Goal: Task Accomplishment & Management: Manage account settings

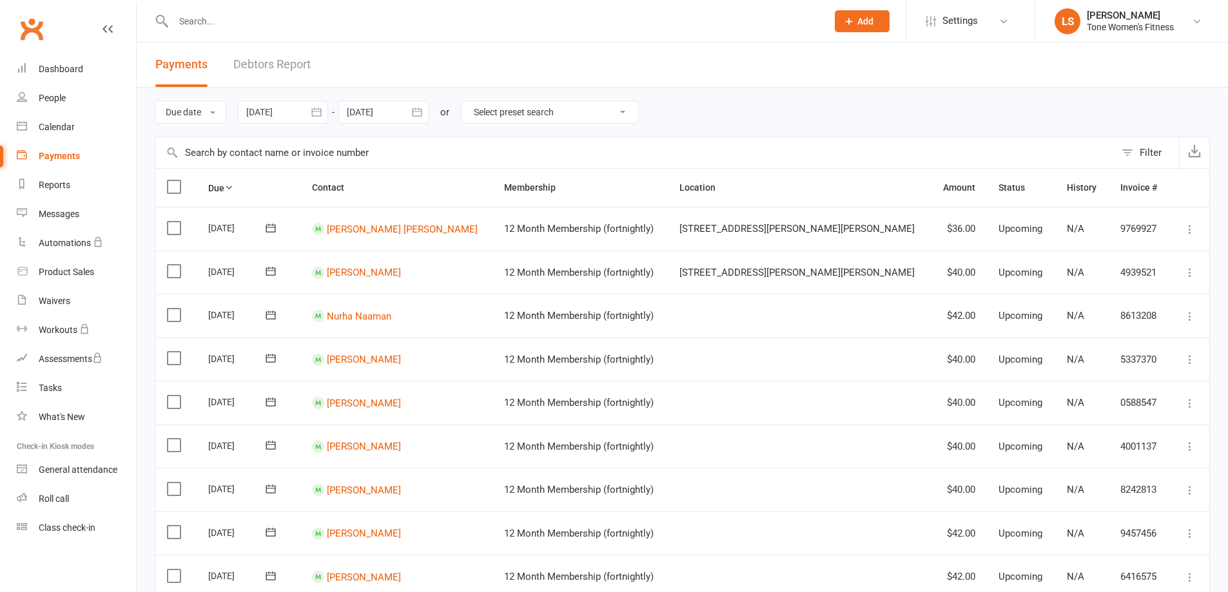
click at [257, 21] on input "text" at bounding box center [494, 21] width 648 height 18
click at [835, 22] on button "Add" at bounding box center [862, 21] width 55 height 22
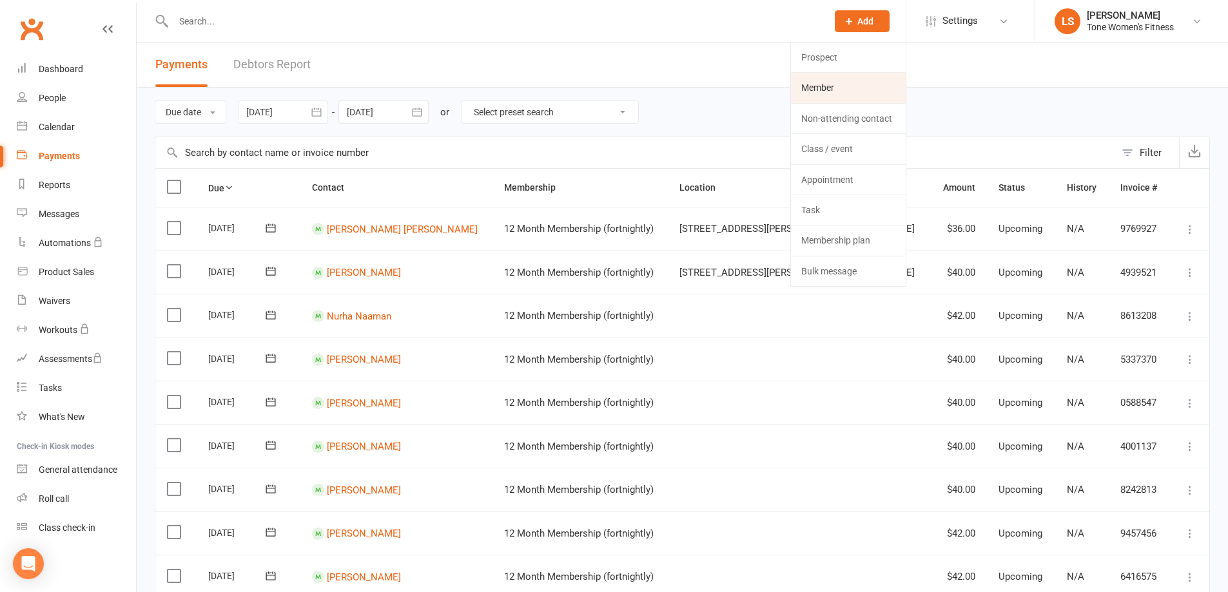
click at [816, 86] on link "Member" at bounding box center [848, 88] width 115 height 30
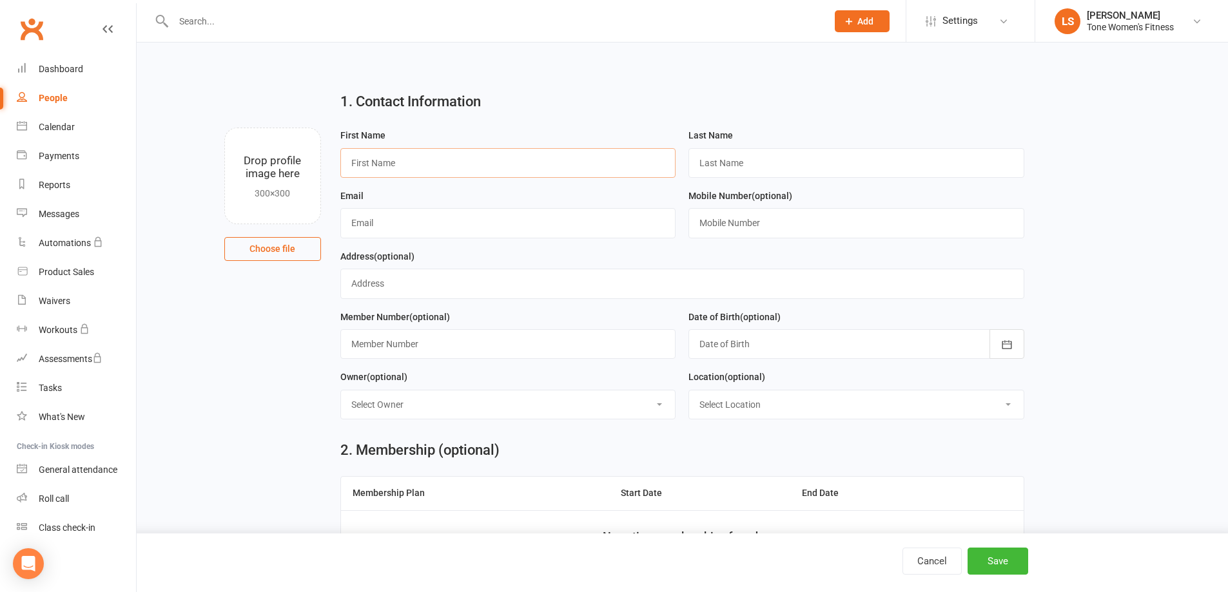
click at [396, 166] on input "text" at bounding box center [508, 163] width 336 height 30
type input "[PERSON_NAME]"
click at [766, 170] on input "text" at bounding box center [856, 163] width 336 height 30
type input "hadi"
click at [453, 235] on input "text" at bounding box center [508, 223] width 336 height 30
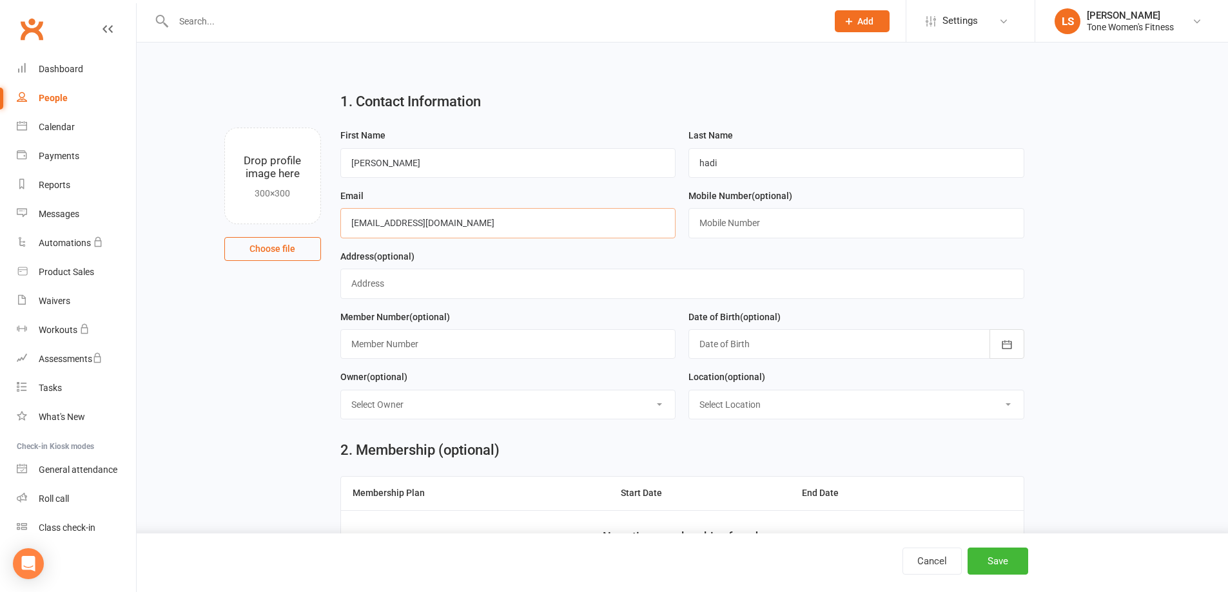
type input "[EMAIL_ADDRESS][DOMAIN_NAME]"
click at [750, 222] on input "text" at bounding box center [856, 223] width 336 height 30
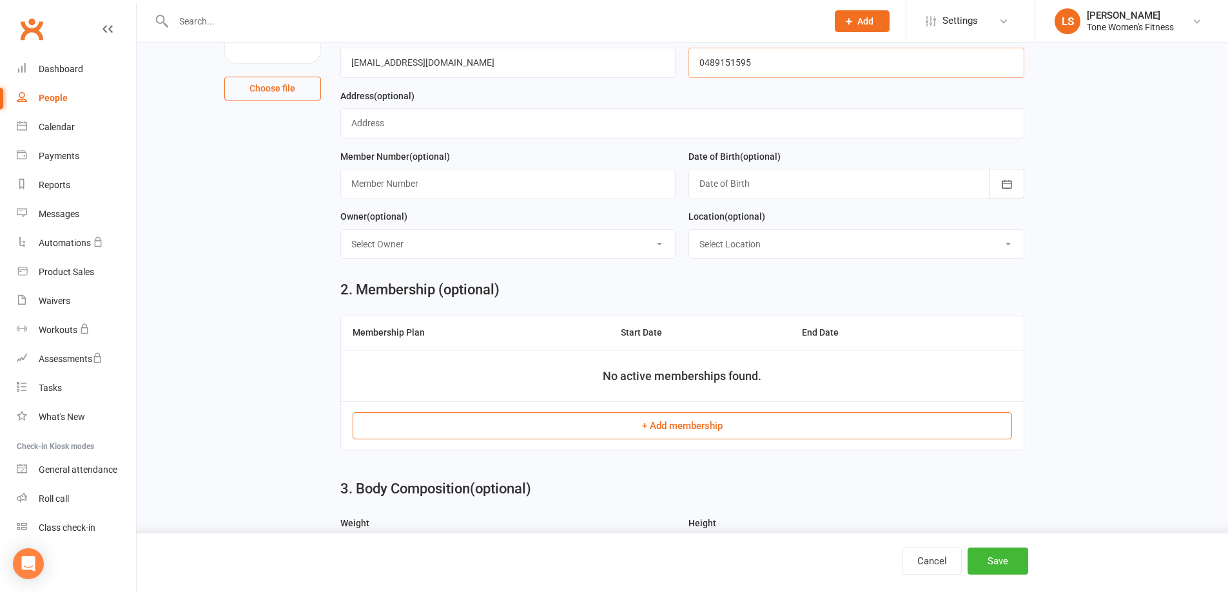
scroll to position [170, 0]
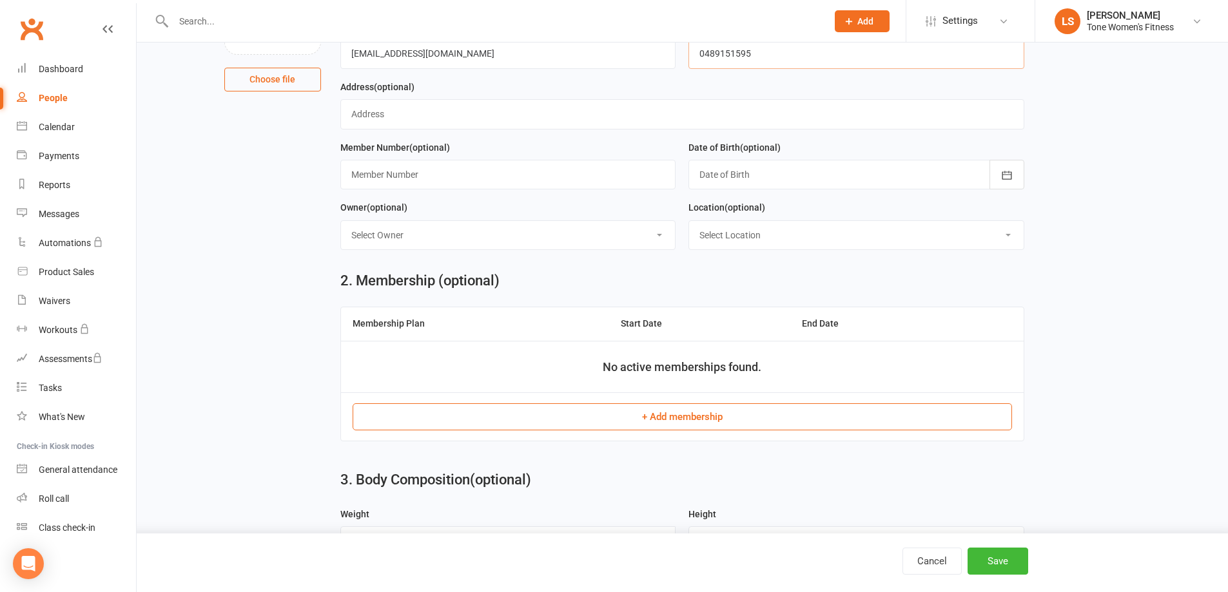
type input "0489151595"
click at [817, 421] on button "+ Add membership" at bounding box center [682, 417] width 659 height 27
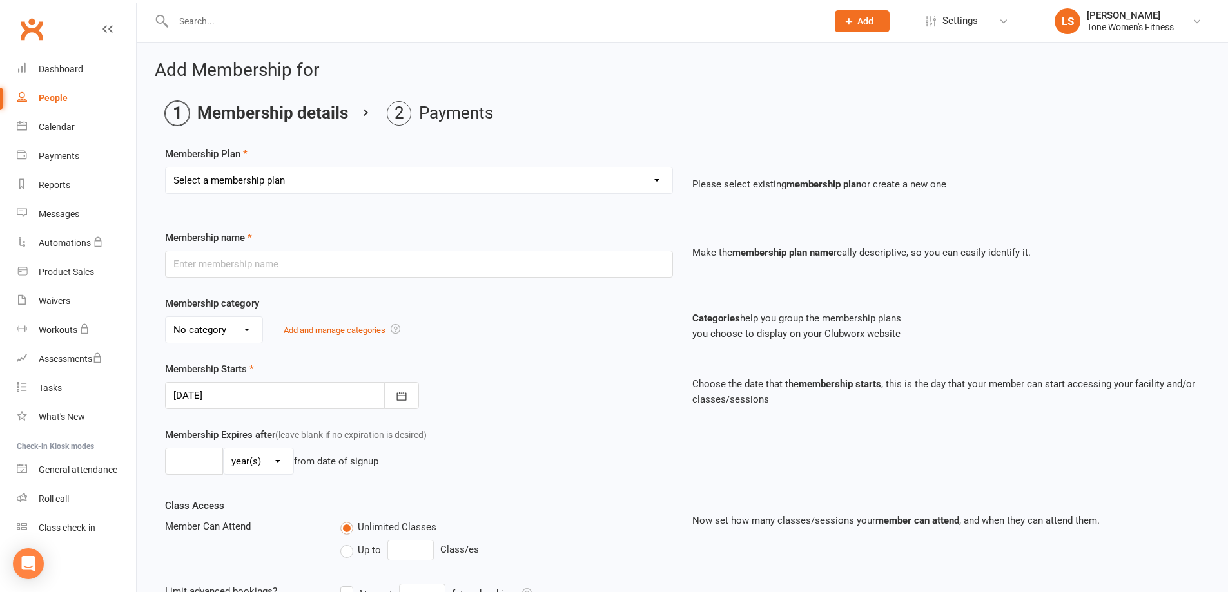
click at [226, 394] on div at bounding box center [292, 395] width 254 height 27
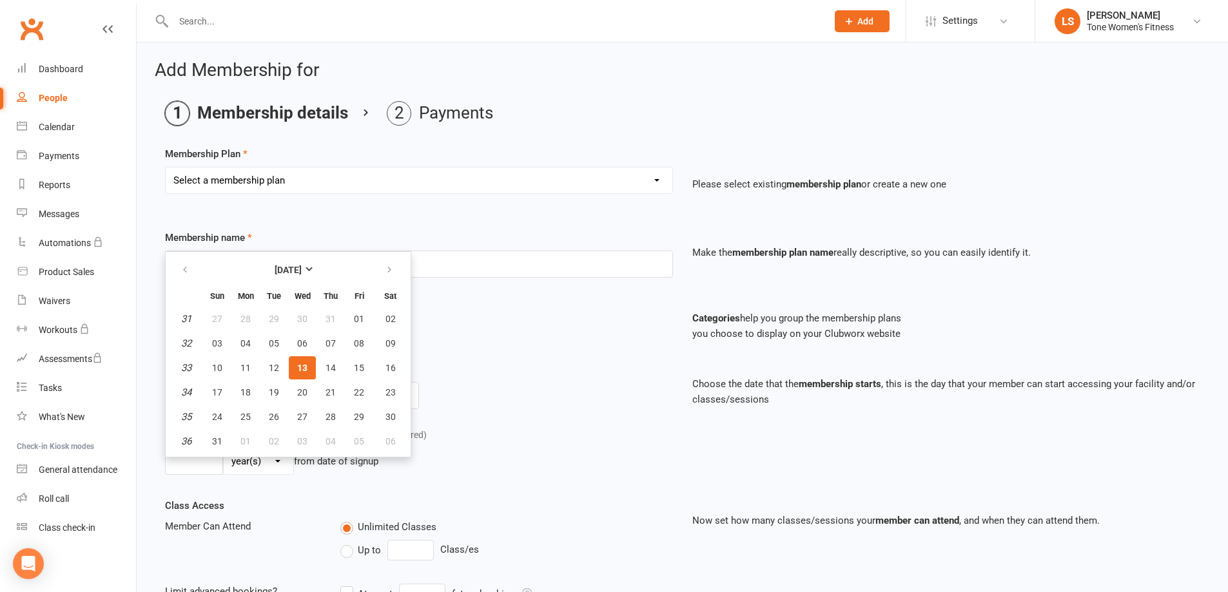
click at [494, 320] on div "No category Fixed Term Month to Month Ongoing Add and manage categories" at bounding box center [419, 329] width 508 height 27
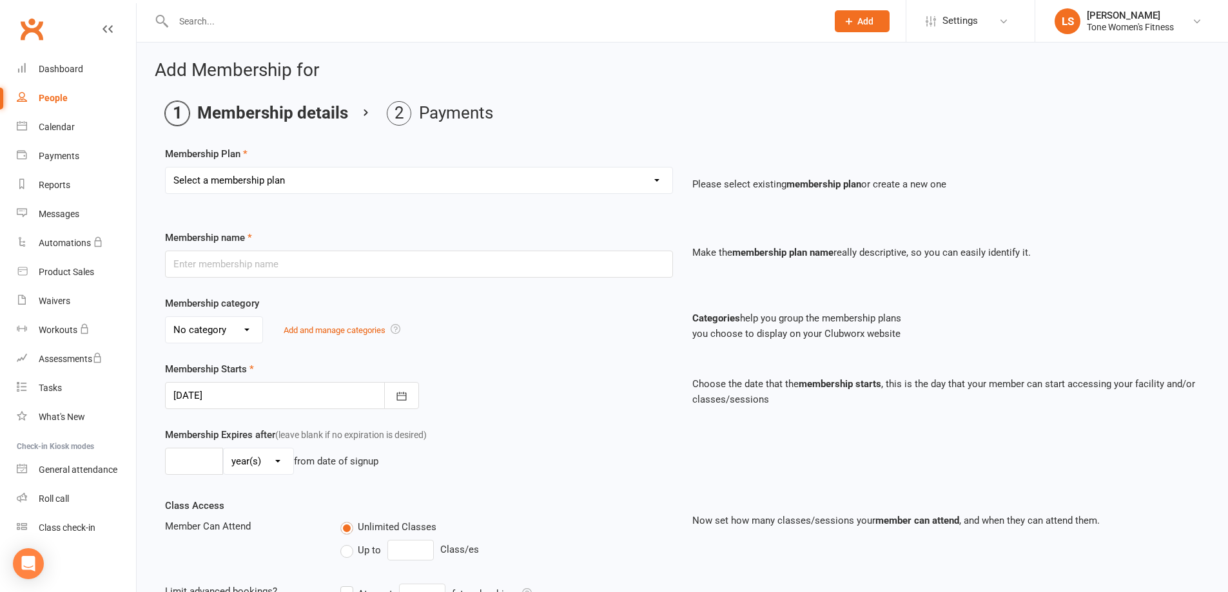
click at [230, 182] on select "Select a membership plan Create new Membership Plan Foundation Member Pre-Payme…" at bounding box center [419, 181] width 507 height 26
select select "14"
click at [166, 168] on select "Select a membership plan Create new Membership Plan Foundation Member Pre-Payme…" at bounding box center [419, 181] width 507 height 26
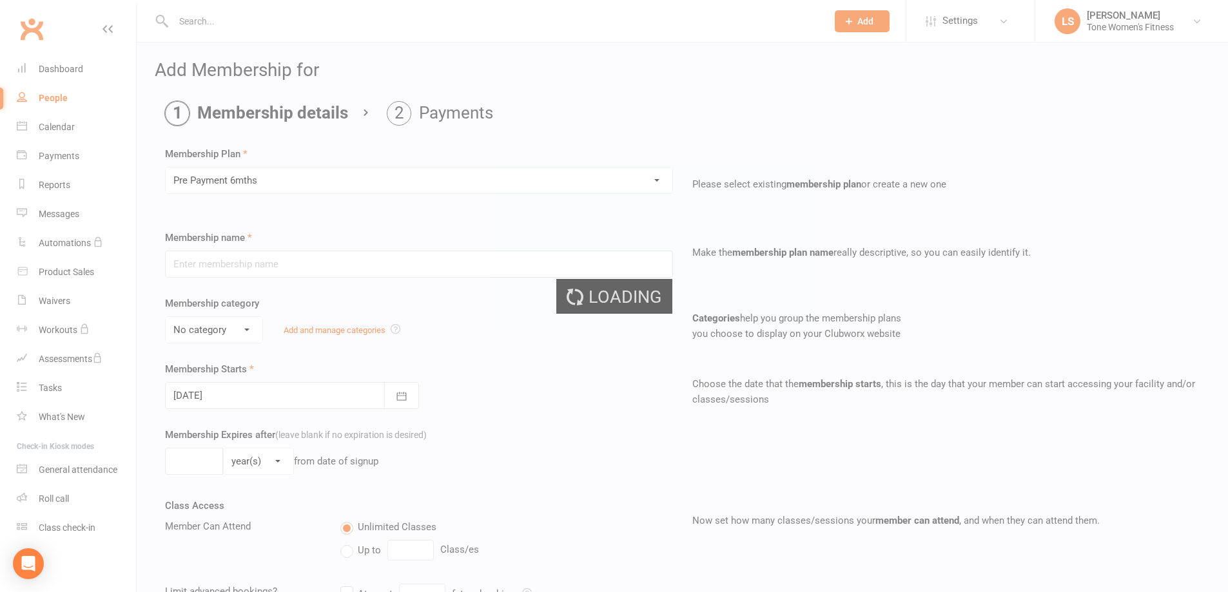
type input "Pre Payment 6mths"
select select "0"
type input "6"
select select "2"
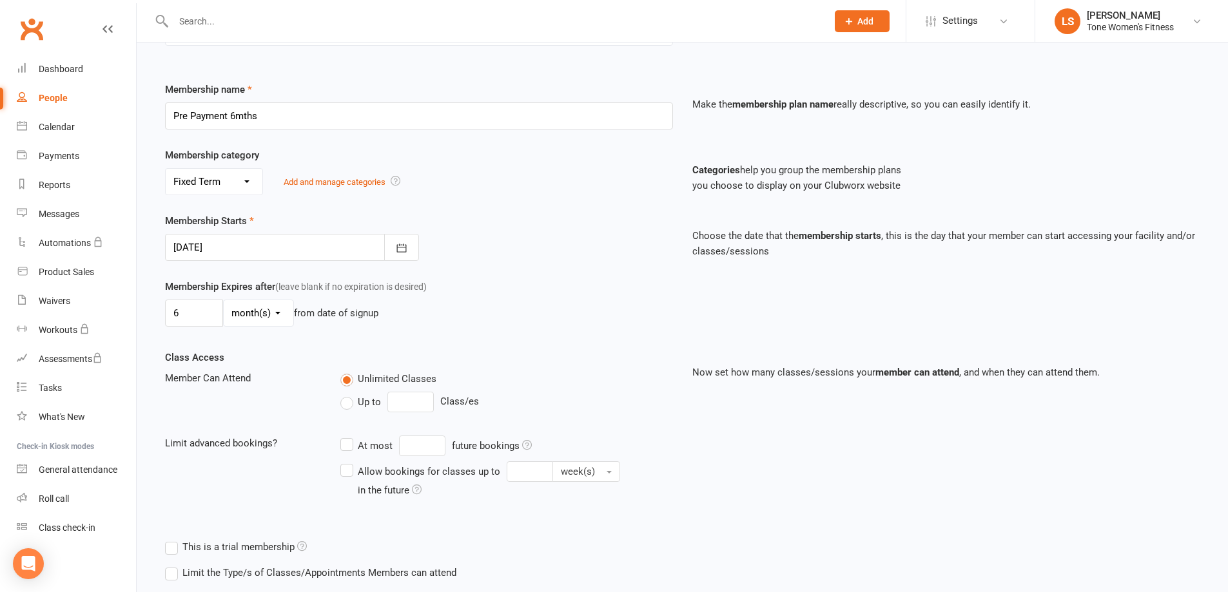
scroll to position [227, 0]
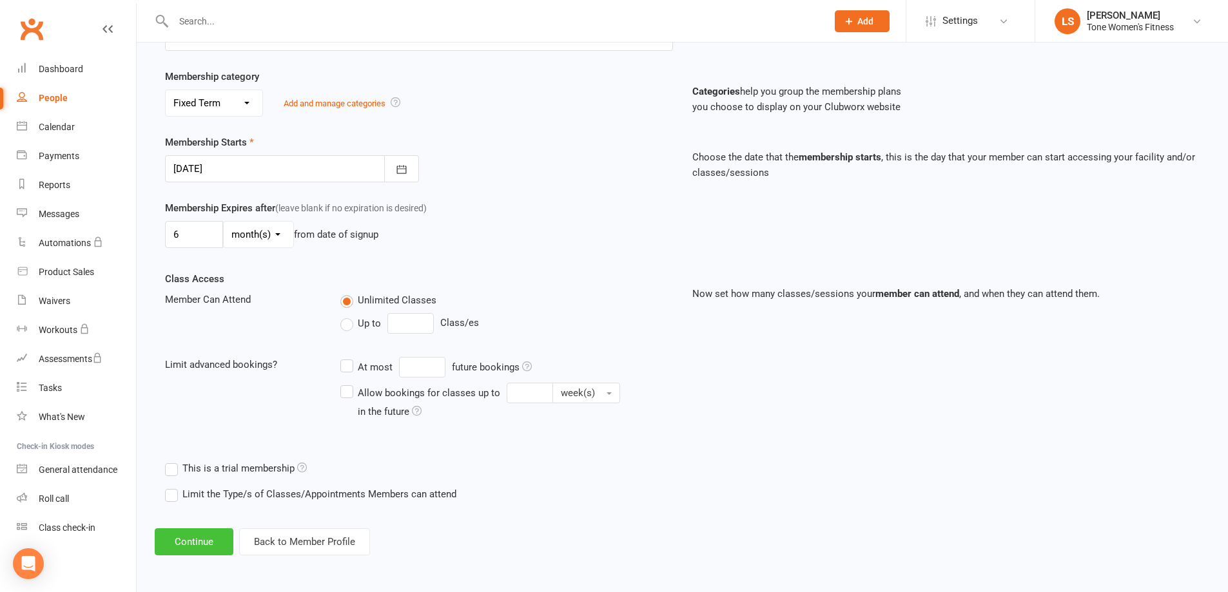
click at [193, 534] on button "Continue" at bounding box center [194, 542] width 79 height 27
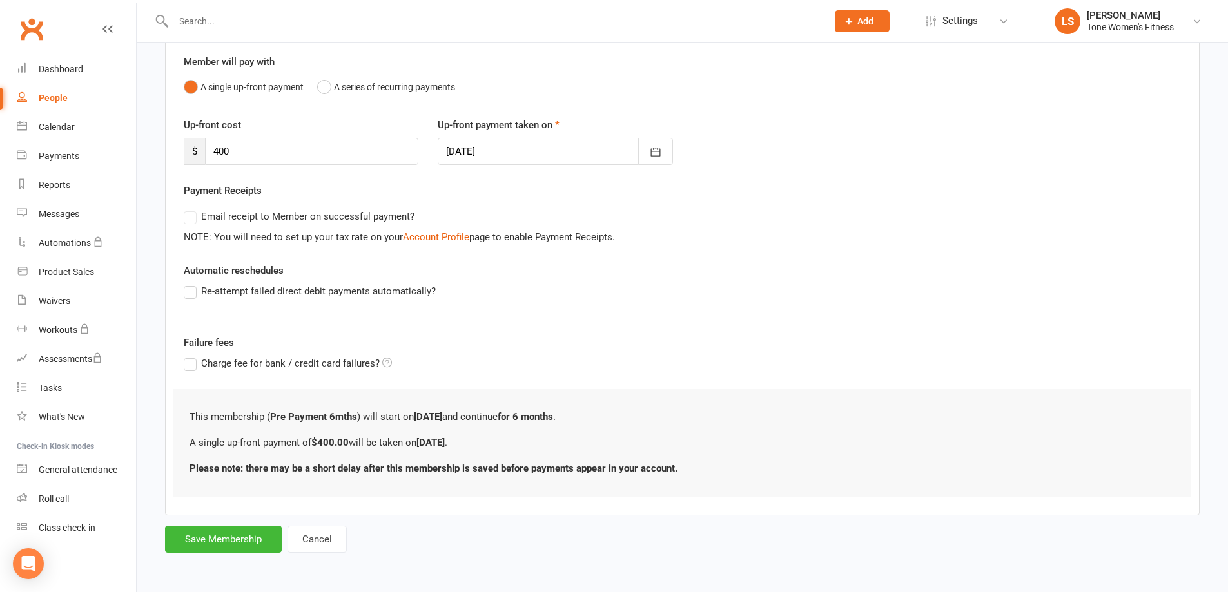
scroll to position [0, 0]
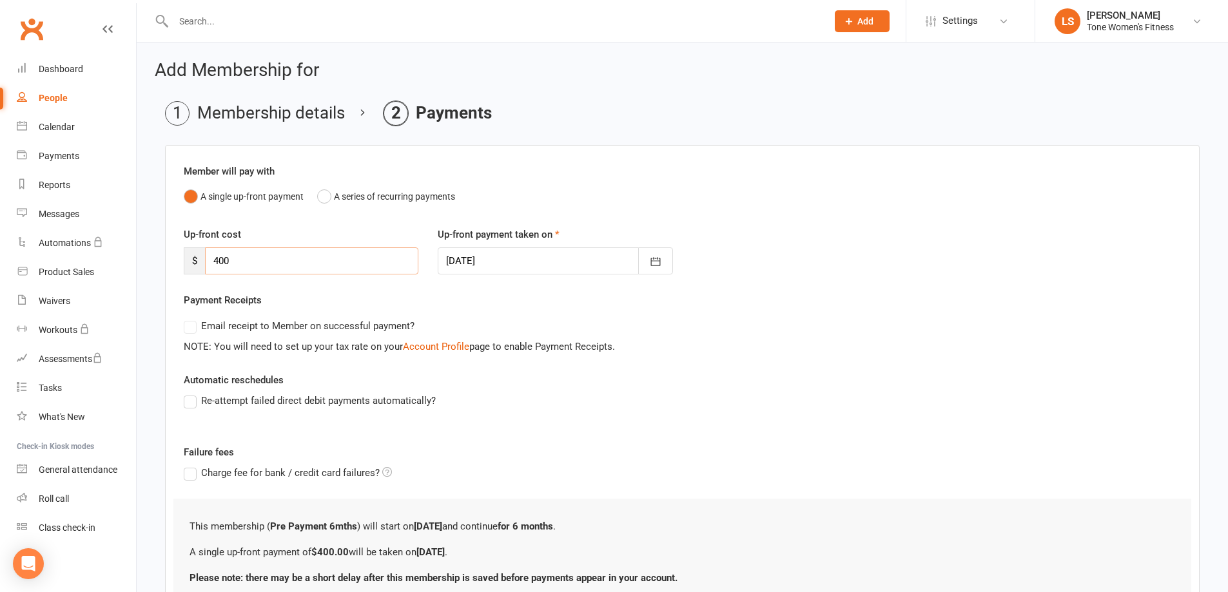
click at [291, 264] on input "400" at bounding box center [311, 261] width 213 height 27
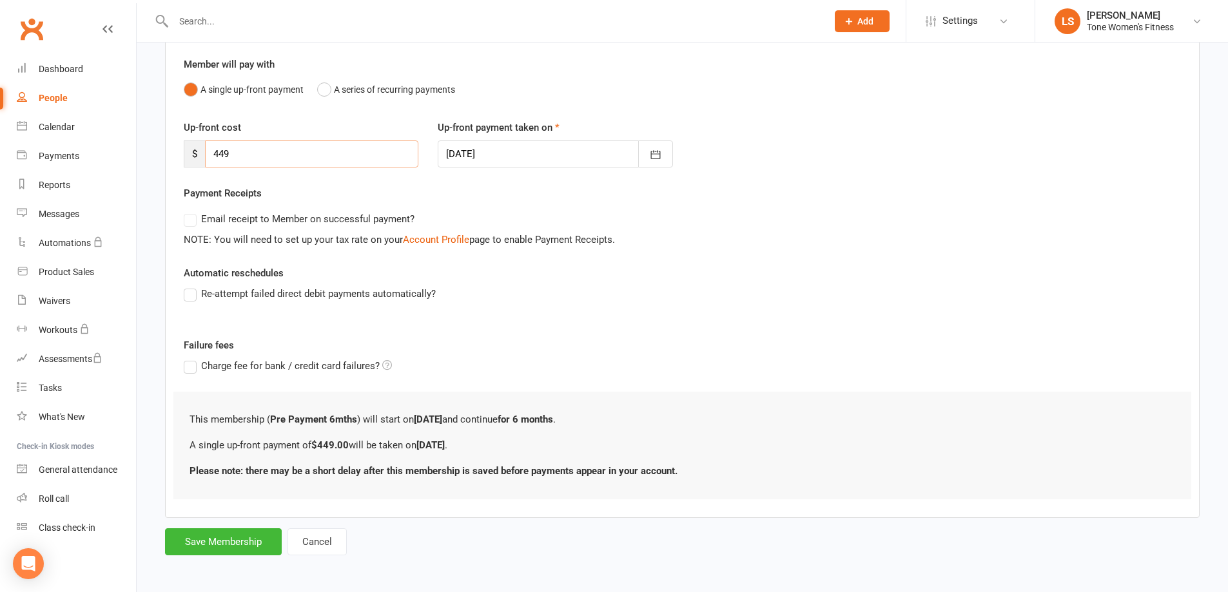
scroll to position [110, 0]
type input "449"
click at [213, 539] on button "Save Membership" at bounding box center [223, 539] width 117 height 27
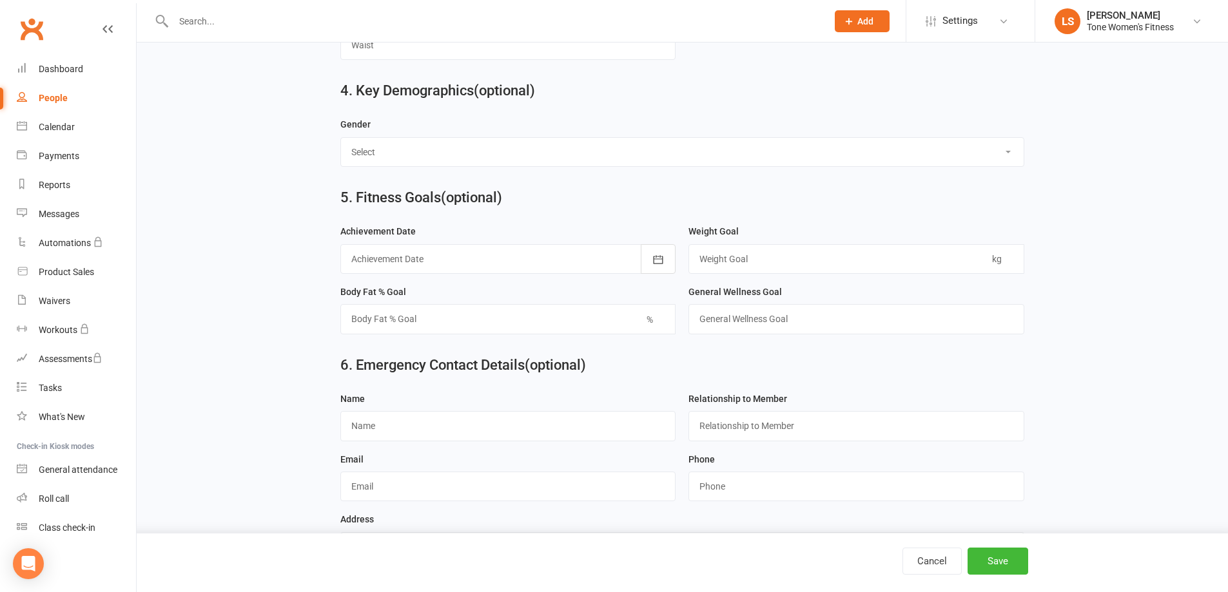
scroll to position [841, 0]
click at [368, 436] on input "text" at bounding box center [508, 425] width 336 height 30
type input "[PERSON_NAME]"
click at [737, 500] on input "string" at bounding box center [856, 486] width 336 height 30
type input "0478617867"
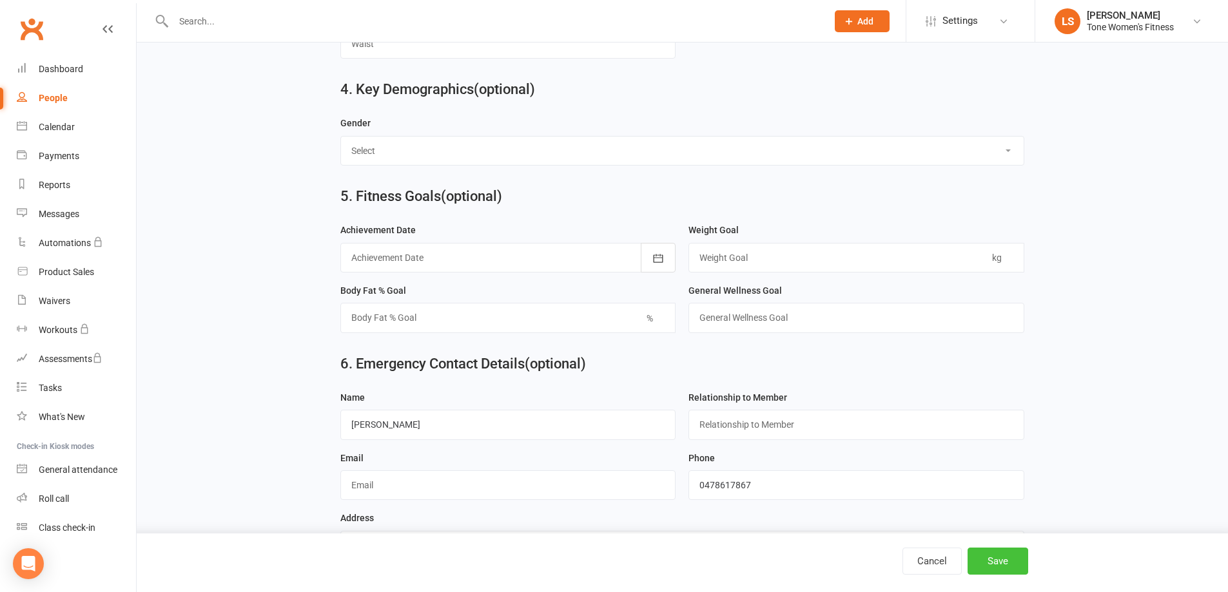
click at [993, 563] on button "Save" at bounding box center [998, 561] width 61 height 27
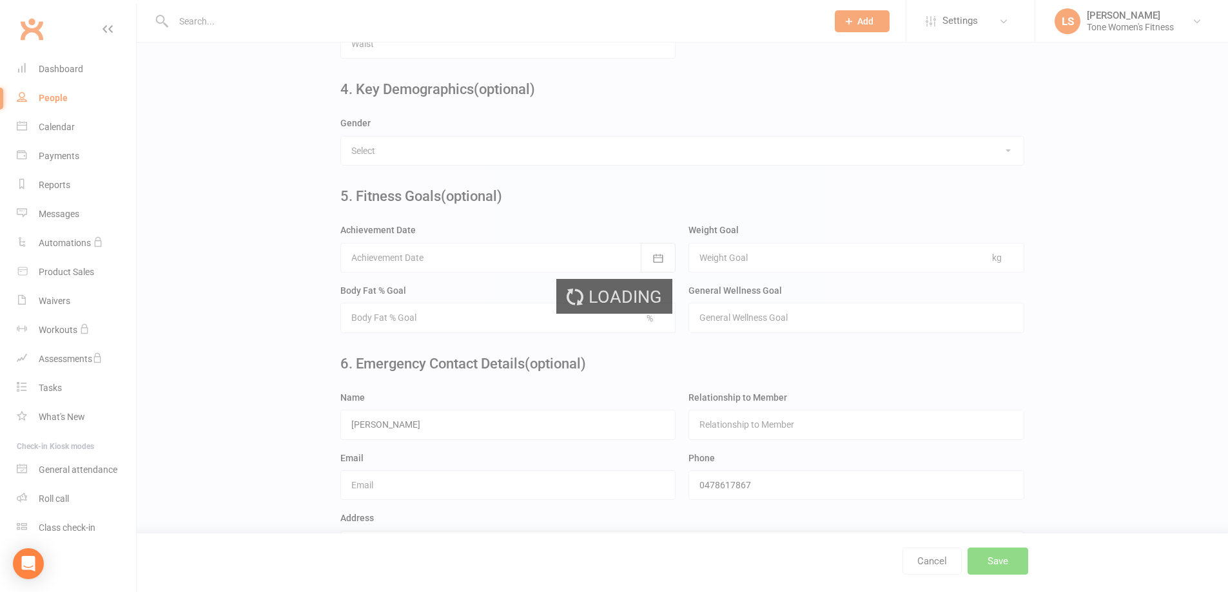
scroll to position [0, 0]
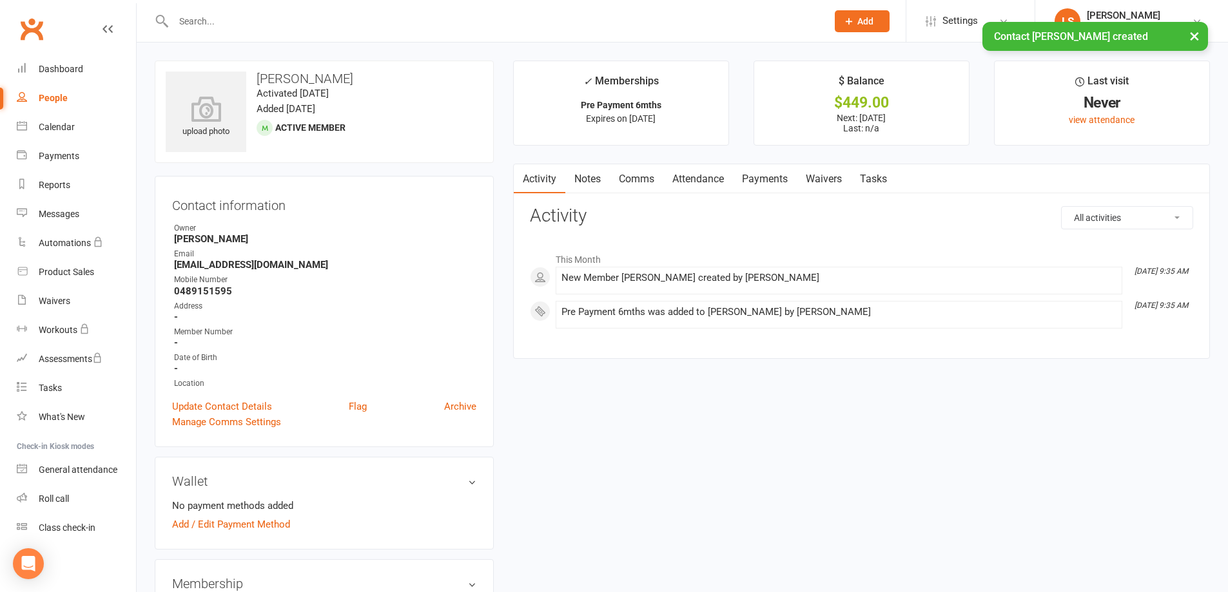
click at [785, 179] on link "Payments" at bounding box center [765, 179] width 64 height 30
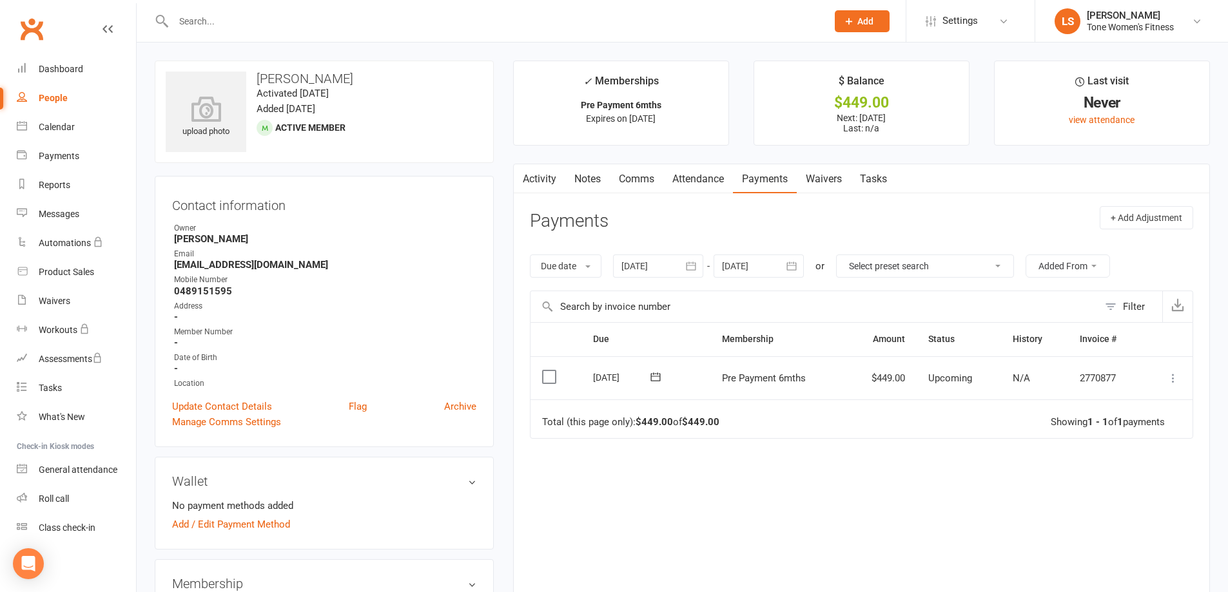
click at [1172, 378] on icon at bounding box center [1173, 378] width 13 height 13
click at [1104, 449] on link "Mark as Paid (Other)" at bounding box center [1117, 455] width 128 height 26
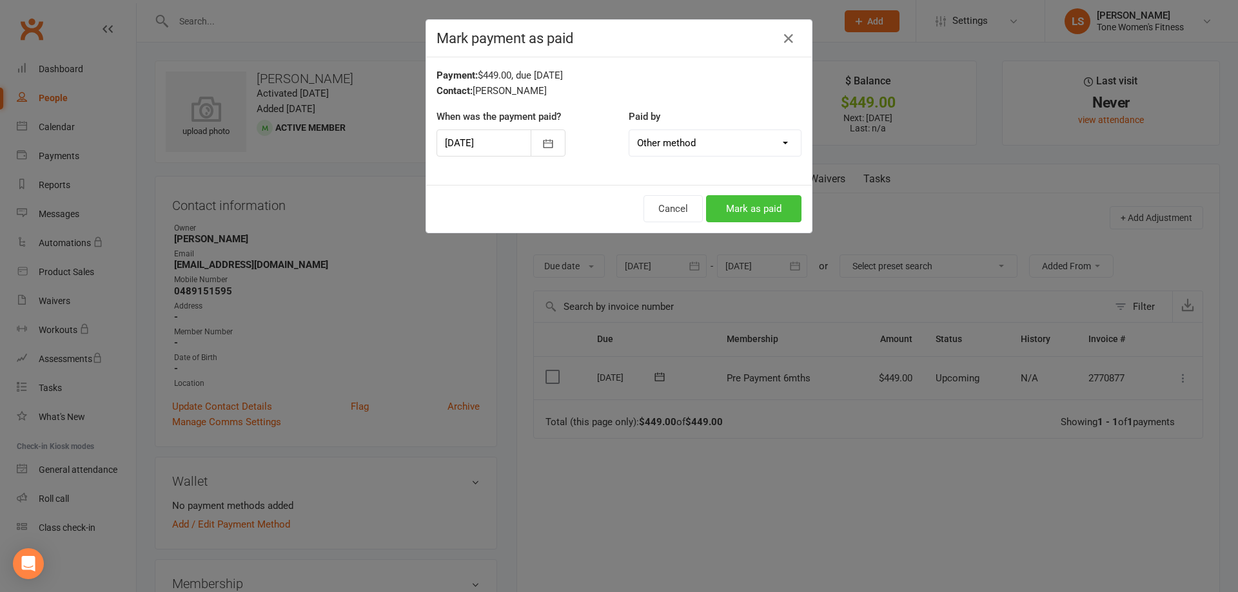
click at [779, 204] on button "Mark as paid" at bounding box center [753, 208] width 95 height 27
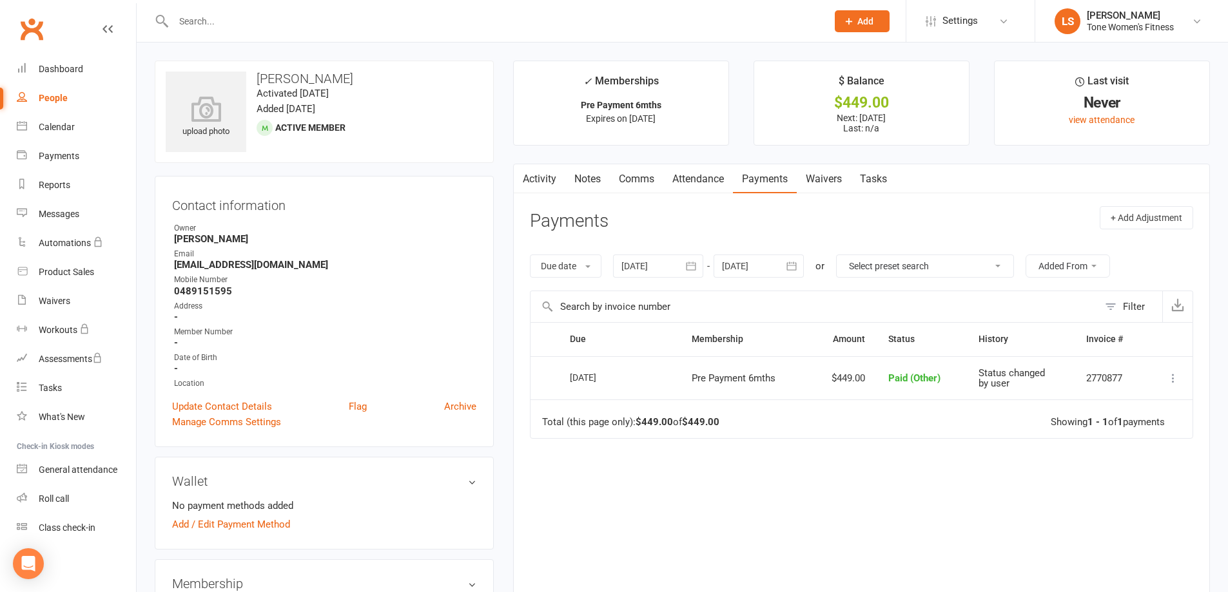
click at [202, 23] on input "text" at bounding box center [494, 21] width 648 height 18
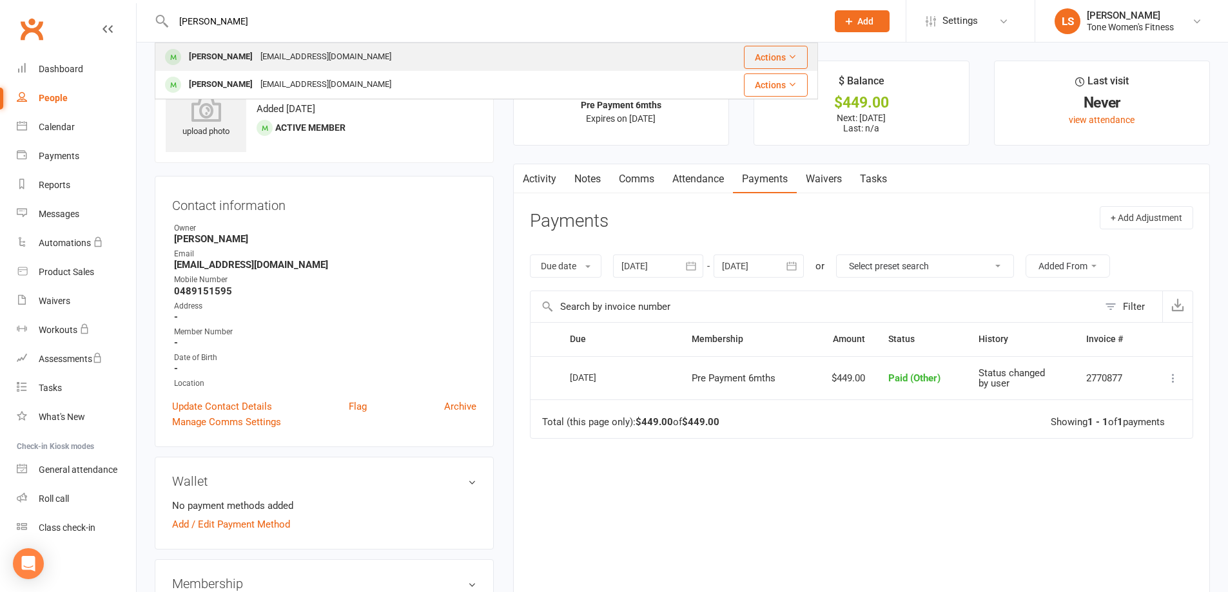
type input "[PERSON_NAME]"
click at [239, 57] on div "[PERSON_NAME]" at bounding box center [221, 57] width 72 height 19
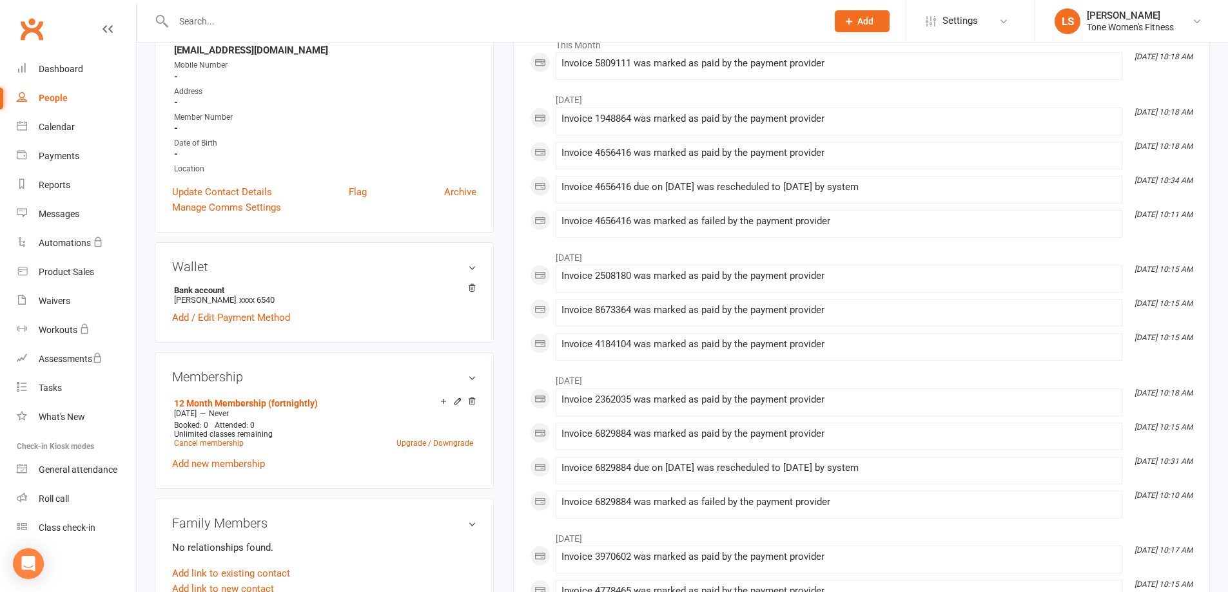
scroll to position [216, 0]
click at [460, 400] on icon at bounding box center [457, 401] width 6 height 6
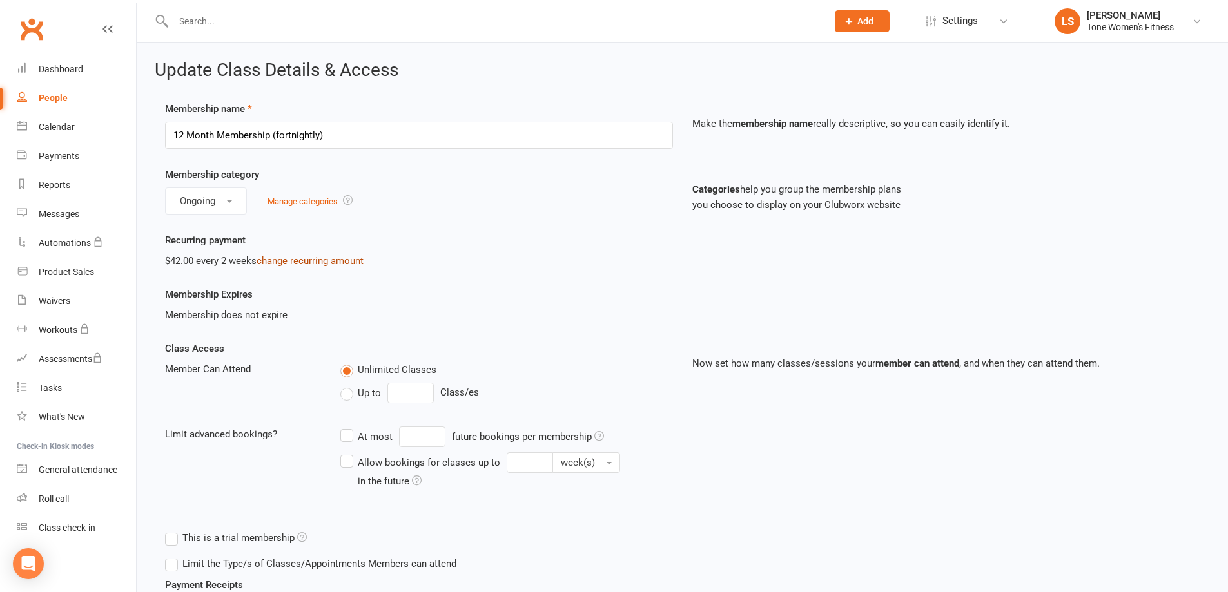
click at [293, 262] on link "change recurring amount" at bounding box center [310, 261] width 107 height 12
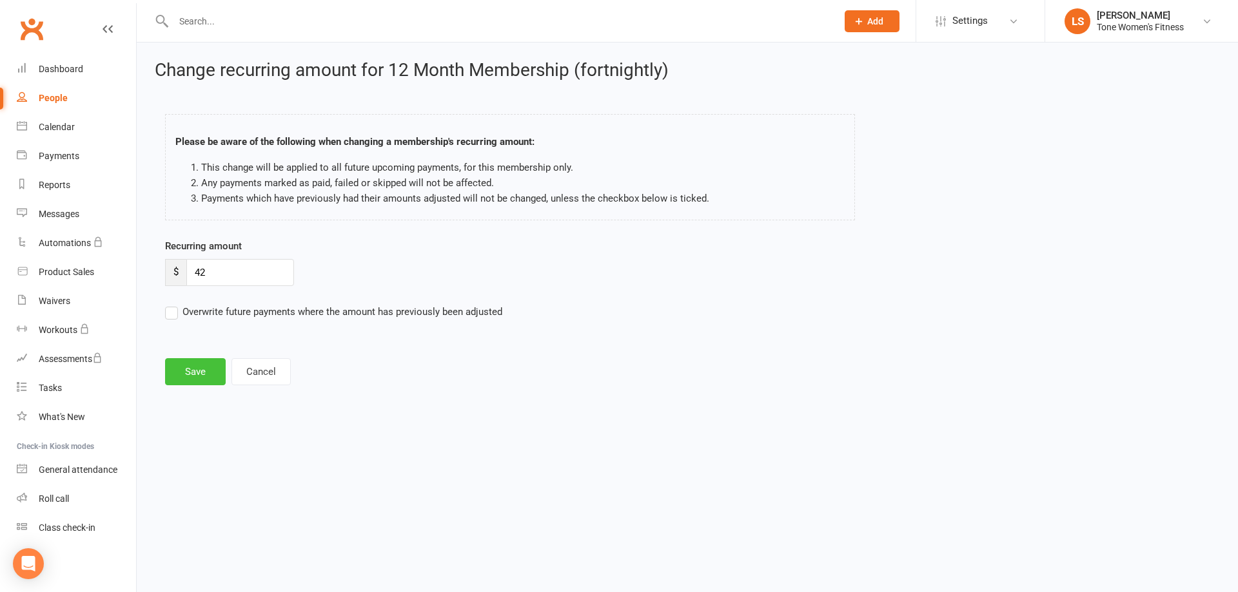
click at [199, 373] on button "Save" at bounding box center [195, 371] width 61 height 27
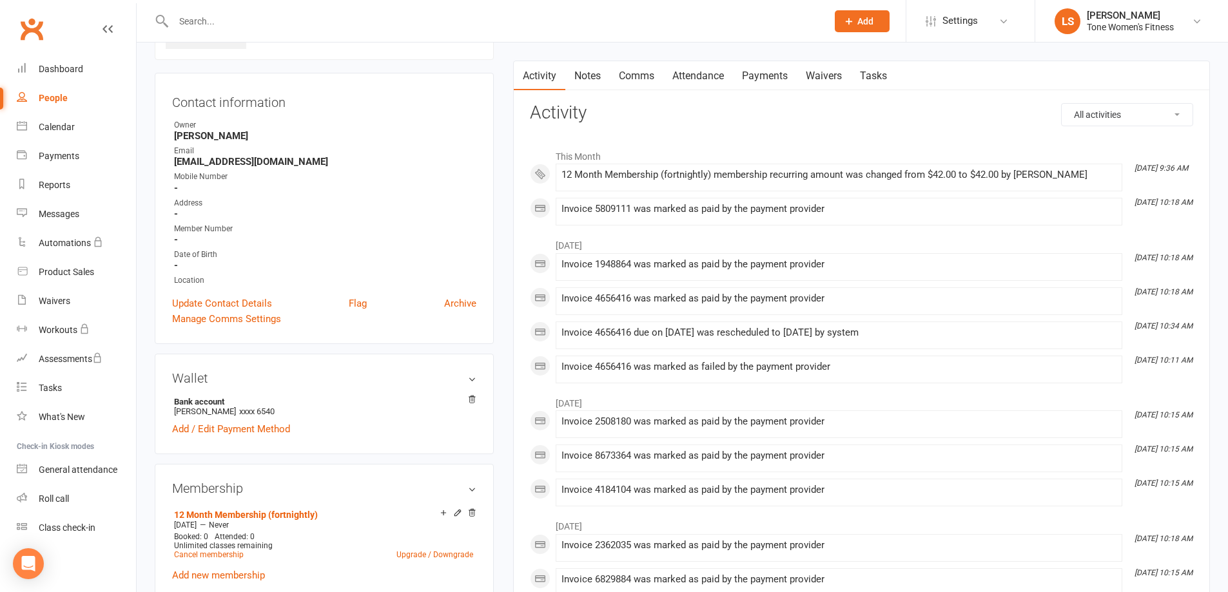
scroll to position [90, 0]
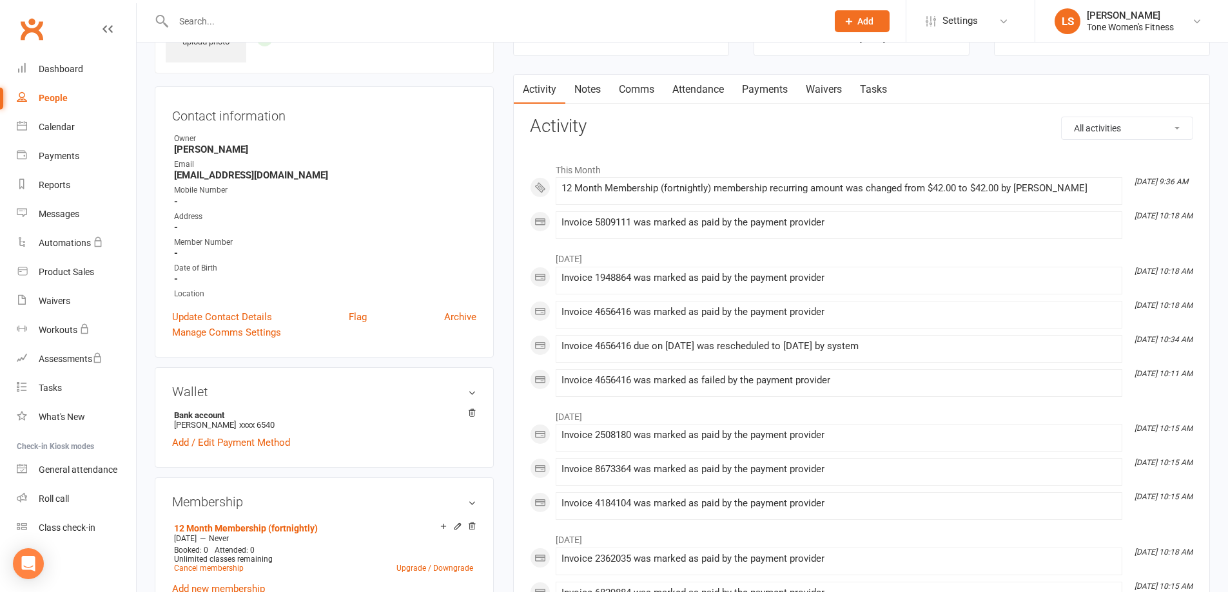
click at [752, 84] on link "Payments" at bounding box center [765, 90] width 64 height 30
